Goal: Navigation & Orientation: Go to known website

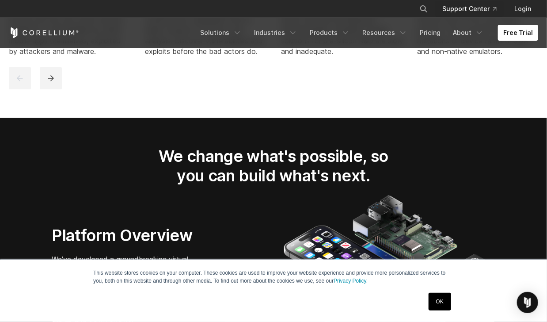
scroll to position [1281, 0]
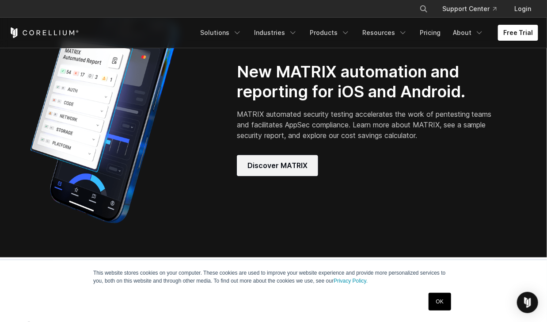
drag, startPoint x: 0, startPoint y: 0, endPoint x: 299, endPoint y: 168, distance: 342.6
click at [299, 168] on span "Discover MATRIX" at bounding box center [277, 165] width 60 height 11
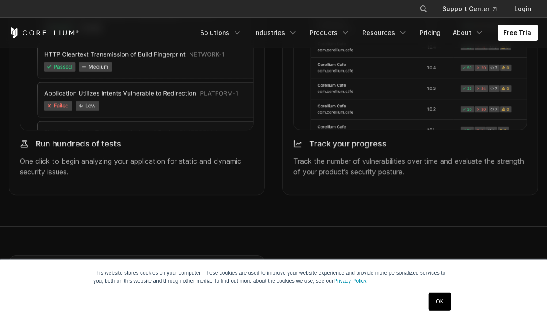
scroll to position [1325, 0]
